Goal: Connect with others: Connect with other users

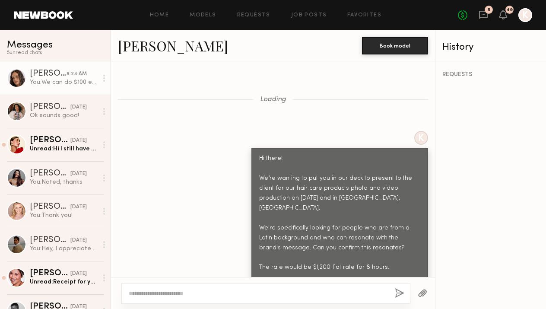
scroll to position [1829, 0]
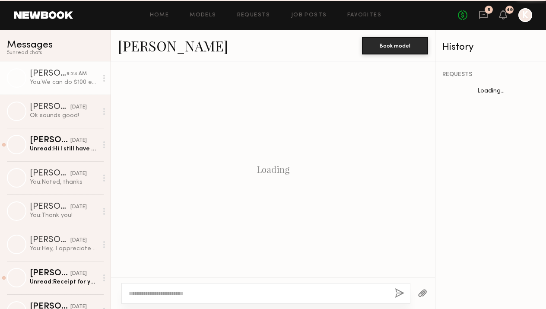
scroll to position [497, 0]
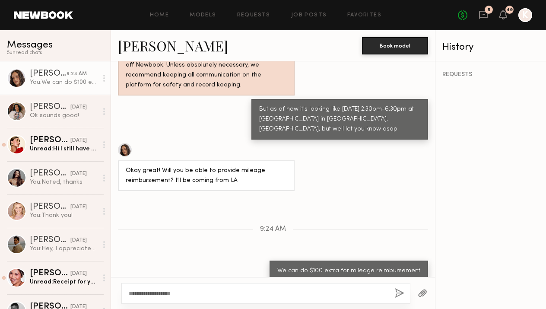
click at [204, 293] on textarea "**********" at bounding box center [258, 293] width 259 height 9
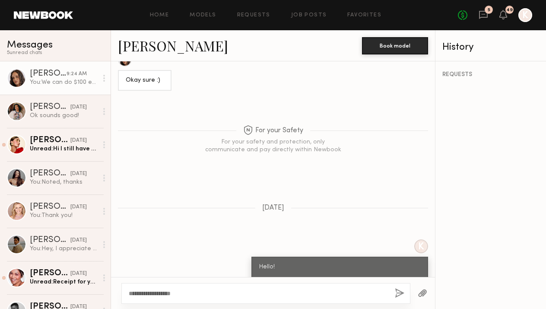
scroll to position [1829, 0]
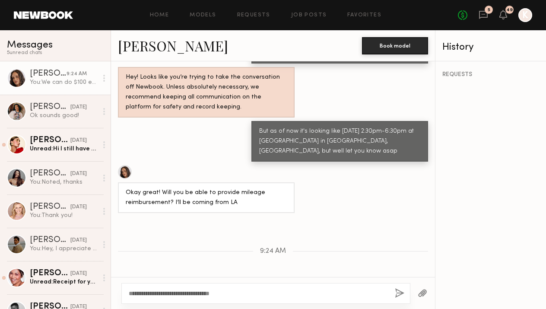
type textarea "**********"
click at [393, 290] on div "**********" at bounding box center [265, 293] width 289 height 21
click at [398, 291] on button "button" at bounding box center [400, 293] width 10 height 11
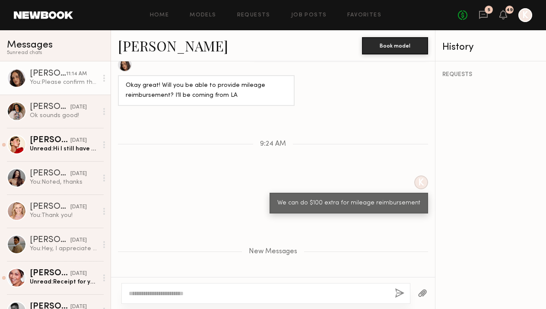
click at [222, 293] on textarea at bounding box center [258, 293] width 259 height 9
type textarea "*"
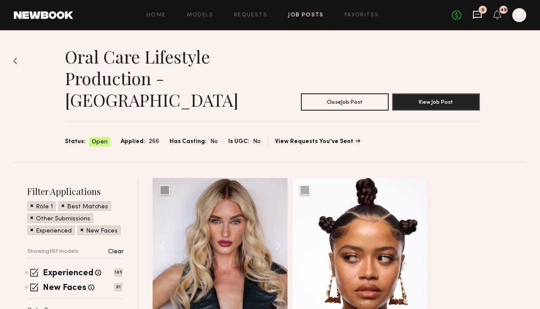
scroll to position [21468, 0]
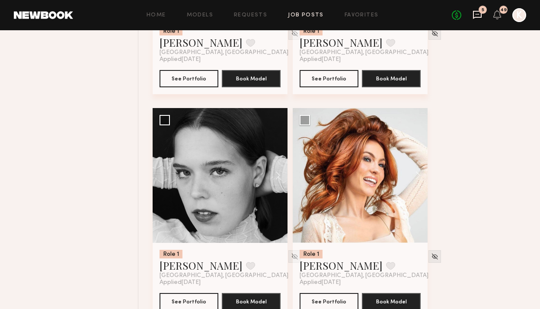
click at [477, 14] on icon at bounding box center [476, 14] width 3 height 1
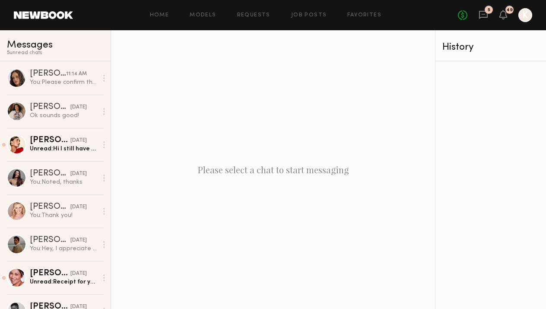
click at [489, 16] on div "No fees up to $5,000 5 49 K" at bounding box center [495, 15] width 74 height 14
click at [484, 14] on icon at bounding box center [483, 14] width 3 height 1
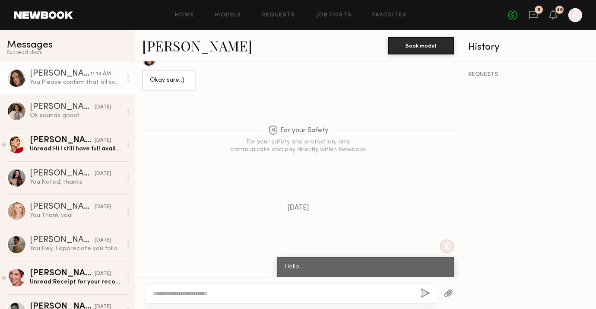
scroll to position [1870, 0]
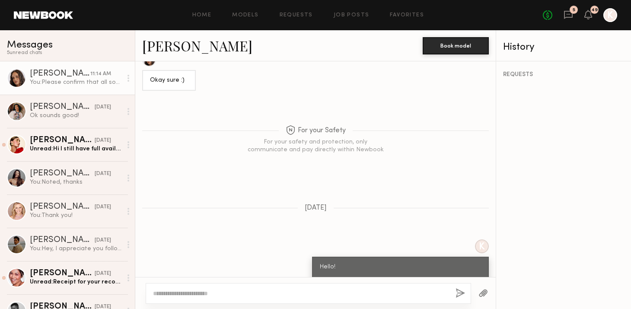
scroll to position [1870, 0]
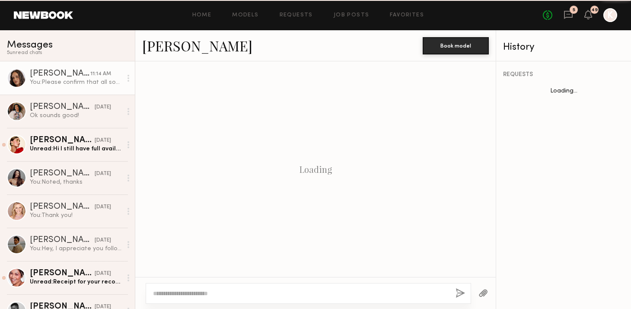
scroll to position [497, 0]
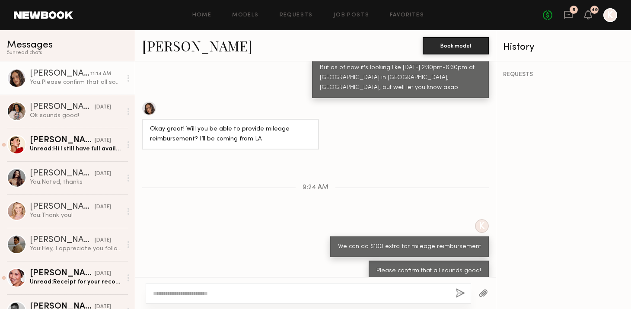
click at [162, 44] on link "[PERSON_NAME]" at bounding box center [197, 45] width 110 height 19
click at [175, 45] on link "[PERSON_NAME]" at bounding box center [197, 45] width 110 height 19
click at [149, 39] on link "[PERSON_NAME]" at bounding box center [197, 45] width 110 height 19
click at [178, 45] on link "Jamie V." at bounding box center [197, 45] width 110 height 19
click at [135, 44] on div "Jamie V. Book model" at bounding box center [315, 45] width 360 height 31
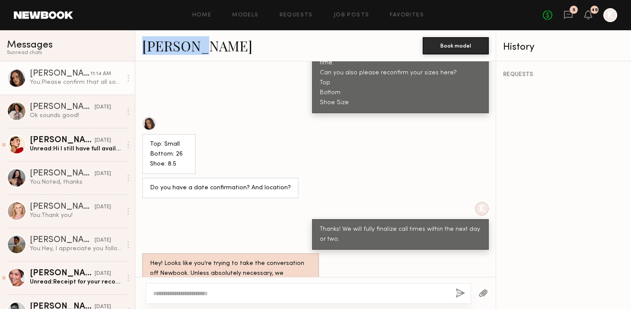
scroll to position [1638, 0]
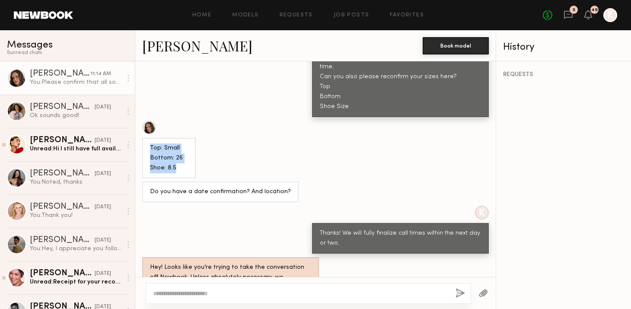
drag, startPoint x: 178, startPoint y: 145, endPoint x: 149, endPoint y: 126, distance: 34.8
click at [149, 138] on div "Top: Small Bottom: 26 Shoe: 8.5" at bounding box center [169, 158] width 54 height 41
copy div "Top: Small Bottom: 26 Shoe: 8.5"
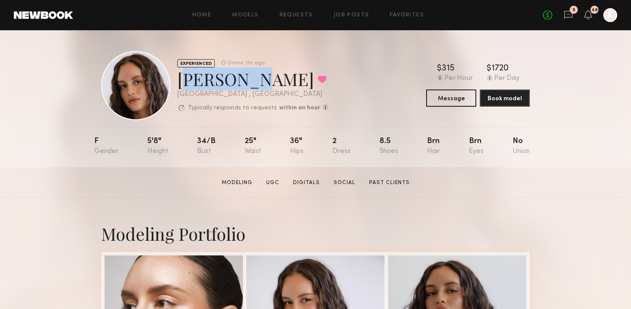
drag, startPoint x: 179, startPoint y: 77, endPoint x: 236, endPoint y: 77, distance: 57.0
click at [236, 77] on div "Jamie V. Favorited" at bounding box center [252, 78] width 151 height 23
copy div "Jamie V."
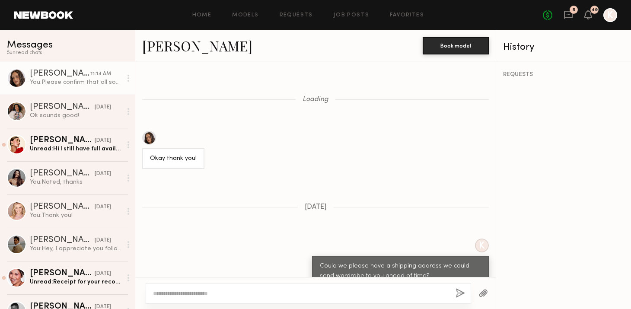
scroll to position [497, 0]
